Goal: Navigation & Orientation: Find specific page/section

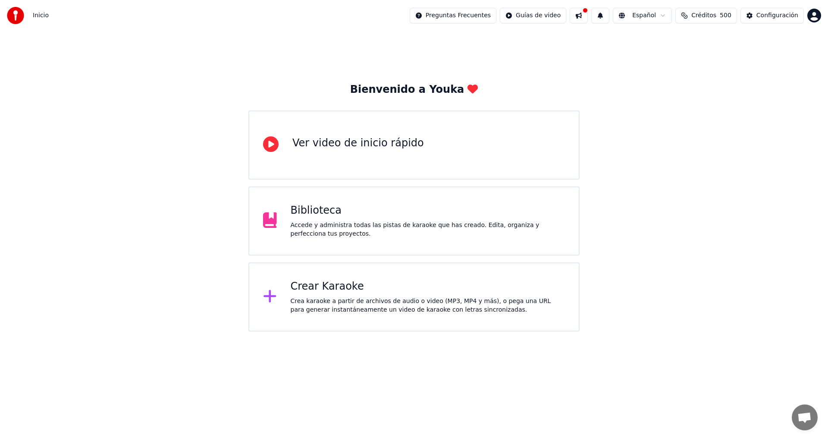
click at [588, 18] on button at bounding box center [579, 16] width 18 height 16
click at [550, 62] on div "Bienvenido a Youka Ver video de inicio rápido Biblioteca Accede y administra to…" at bounding box center [414, 181] width 828 height 300
click at [326, 288] on div "Crear Karaoke" at bounding box center [428, 286] width 275 height 14
click at [368, 222] on div "Accede y administra todas las pistas de karaoke que has creado. Edita, organiza…" at bounding box center [428, 229] width 275 height 17
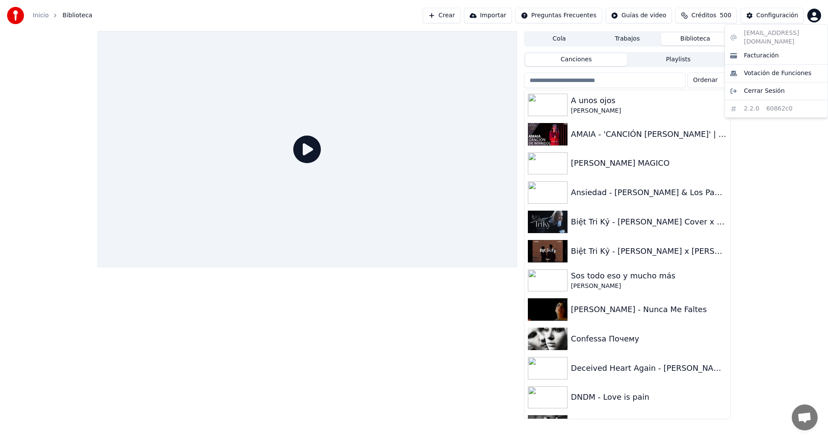
click at [816, 16] on html "Inicio Biblioteca Crear Importar Preguntas Frecuentes Guías de video Créditos 5…" at bounding box center [414, 219] width 828 height 439
click at [791, 150] on html "Inicio Biblioteca Crear Importar Preguntas Frecuentes Guías de video Créditos 5…" at bounding box center [414, 219] width 828 height 439
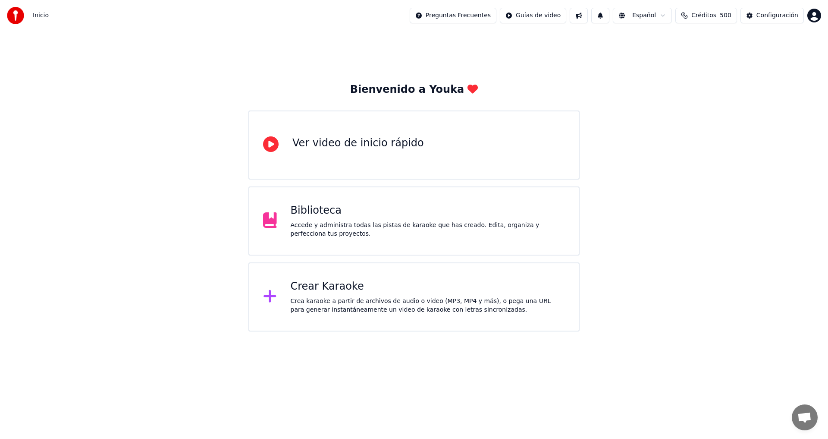
click at [341, 213] on div "Biblioteca" at bounding box center [428, 211] width 275 height 14
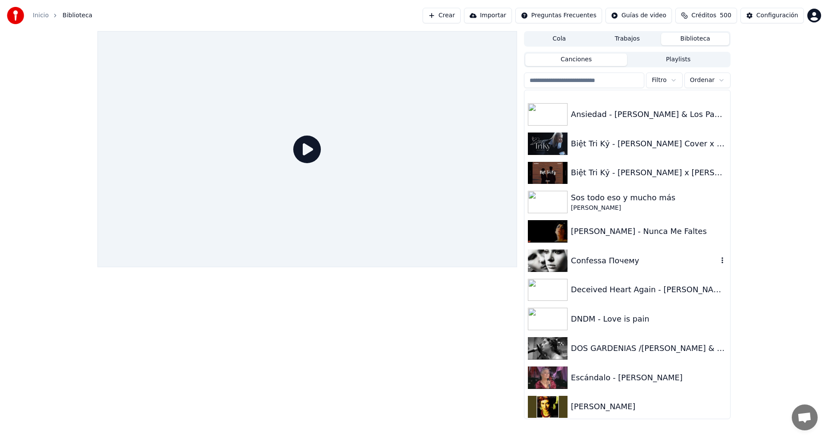
scroll to position [67, 0]
